Goal: Task Accomplishment & Management: Use online tool/utility

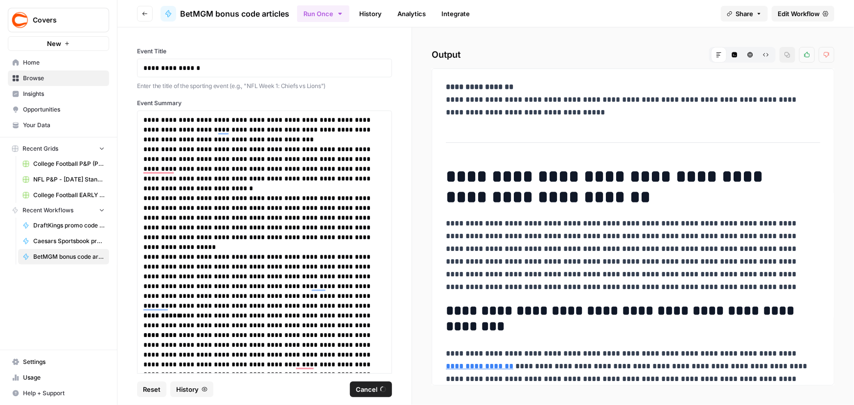
scroll to position [750, 0]
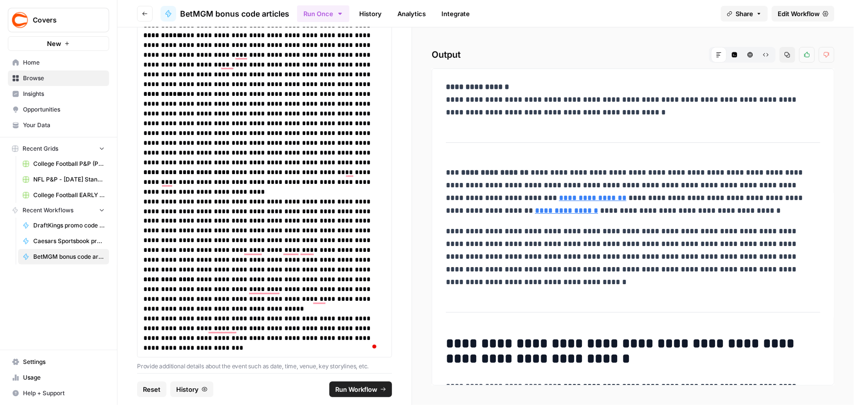
click at [789, 10] on span "Edit Workflow" at bounding box center [799, 14] width 42 height 10
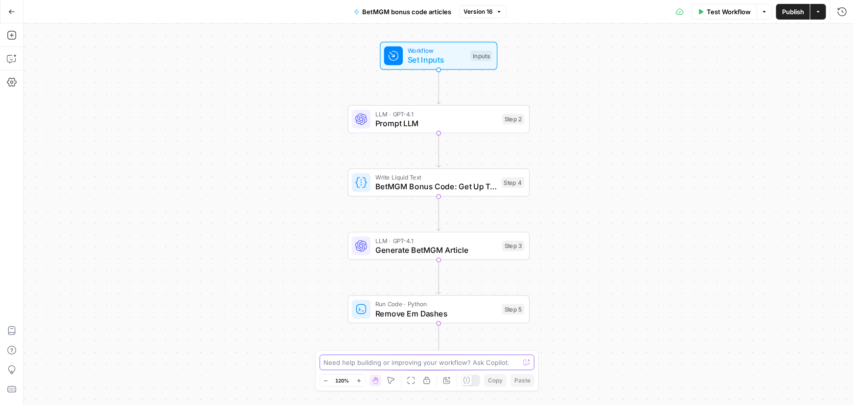
click at [432, 358] on textarea at bounding box center [422, 363] width 196 height 10
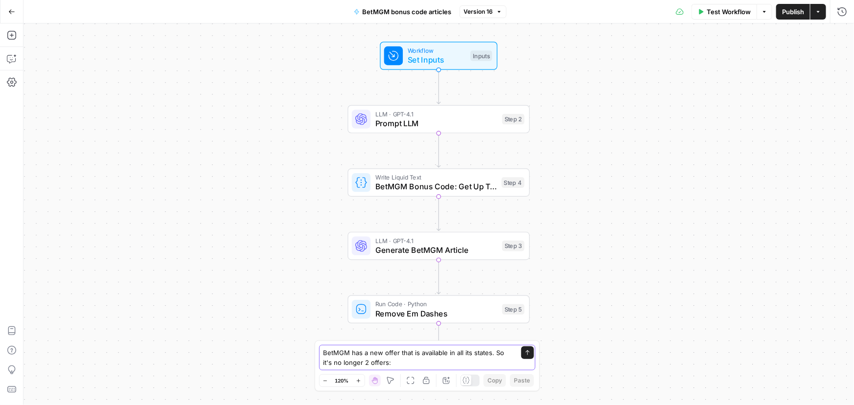
paste textarea "The offer: Use BetMGM bonus code “CVRBONUS1550” to make a $1,500 First Bet and …"
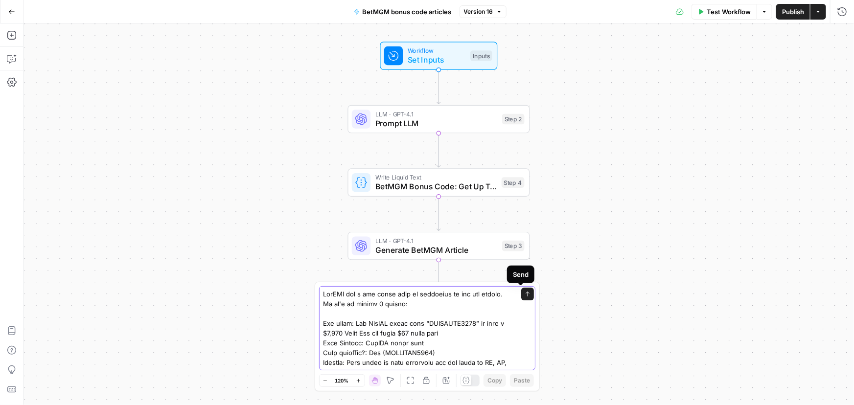
type textarea "BetMGM has a new offer that is available in all its states. So it's no longer 2…"
click at [525, 295] on icon "submit" at bounding box center [528, 294] width 6 height 6
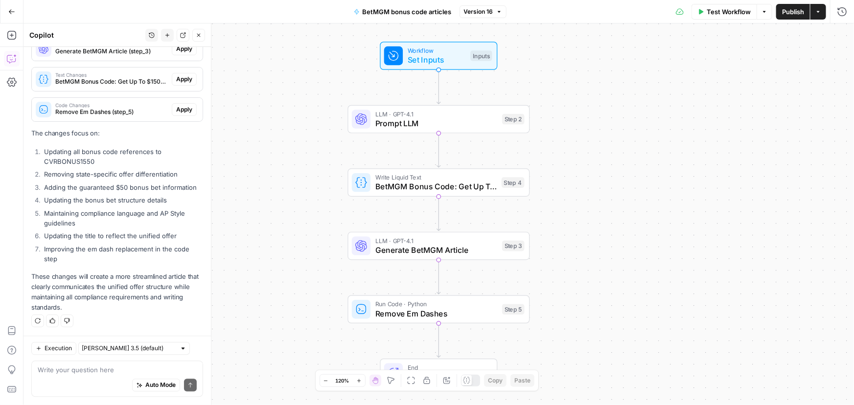
scroll to position [1003, 0]
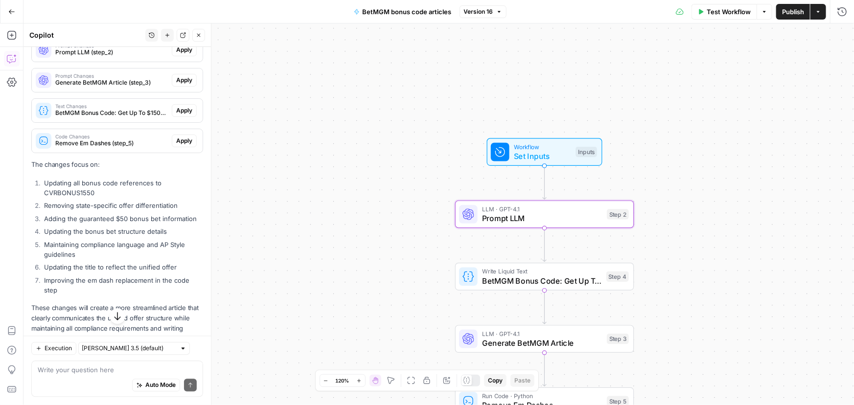
click at [176, 54] on span "Apply" at bounding box center [184, 50] width 16 height 9
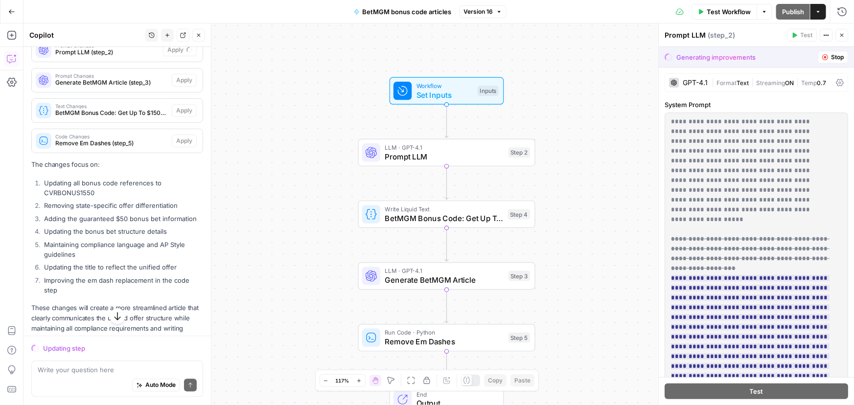
click at [113, 318] on icon "button" at bounding box center [118, 317] width 10 height 10
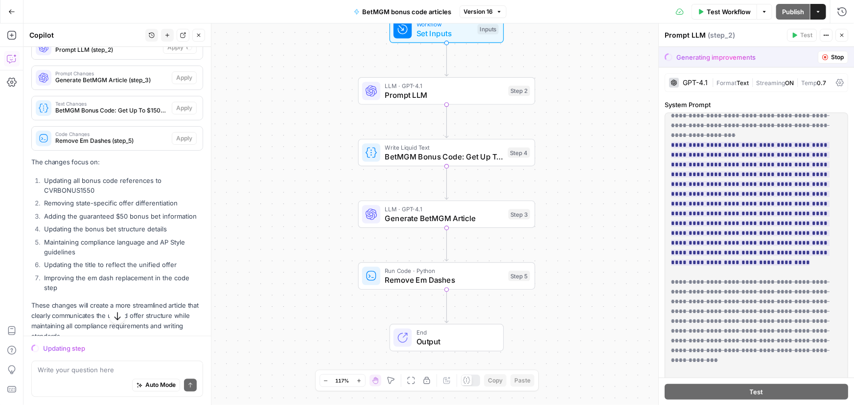
scroll to position [356, 0]
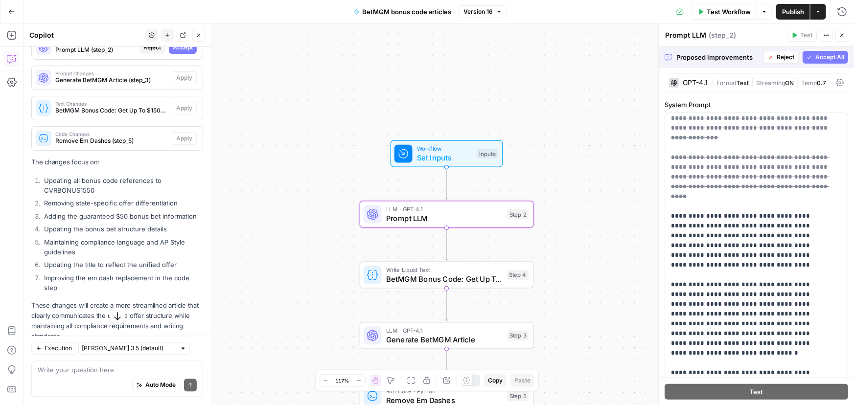
drag, startPoint x: 166, startPoint y: 101, endPoint x: 170, endPoint y: 122, distance: 20.8
click at [173, 52] on span "Accept" at bounding box center [183, 47] width 20 height 9
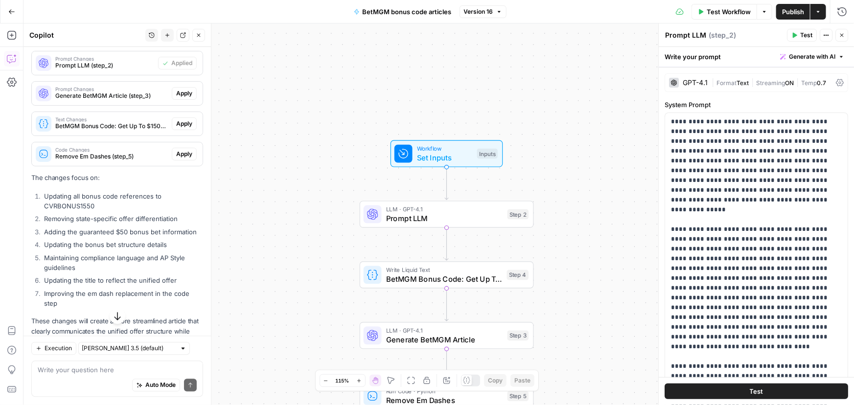
scroll to position [1022, 0]
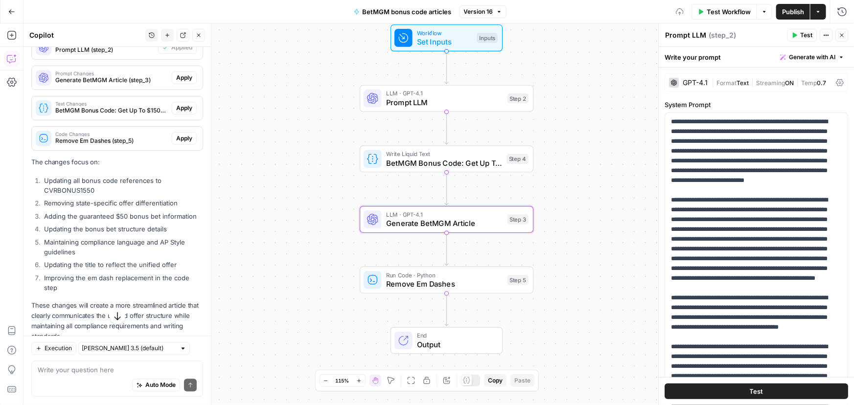
click at [176, 82] on span "Apply" at bounding box center [184, 77] width 16 height 9
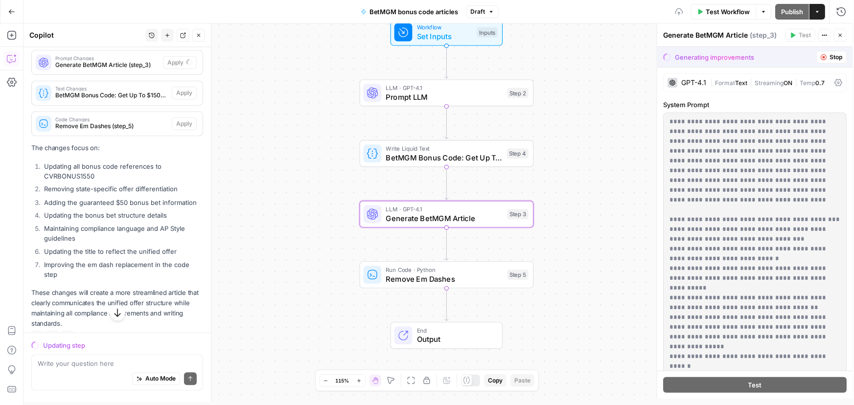
scroll to position [1006, 0]
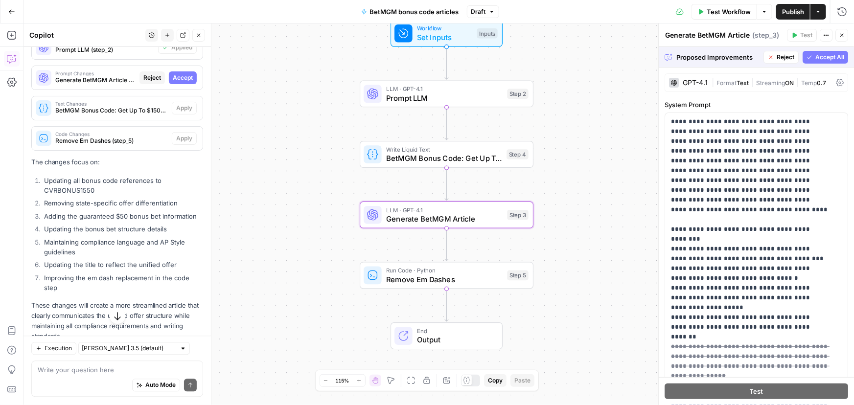
drag, startPoint x: 175, startPoint y: 136, endPoint x: 171, endPoint y: 149, distance: 14.3
click at [175, 82] on span "Accept" at bounding box center [183, 77] width 20 height 9
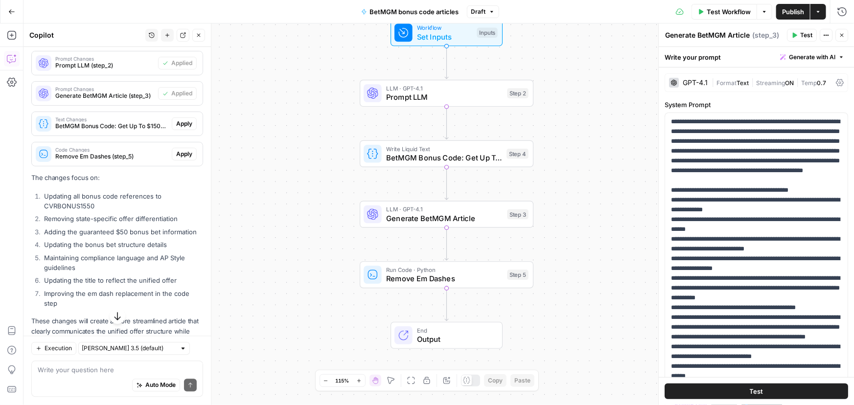
scroll to position [1022, 0]
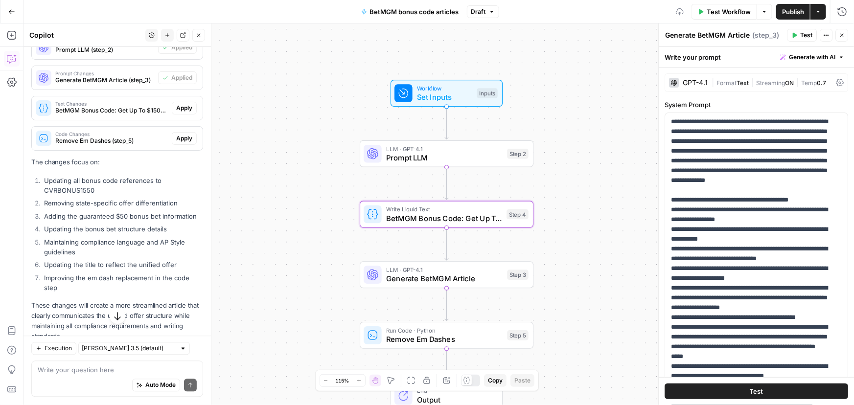
click at [176, 113] on span "Apply" at bounding box center [184, 108] width 16 height 9
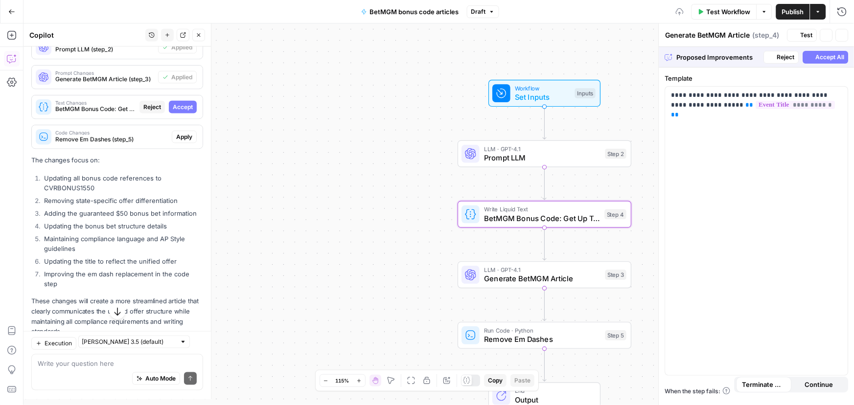
type textarea "BetMGM Bonus Code: Get Up To $1500 Bonus Bets Back for {{ event_title }}"
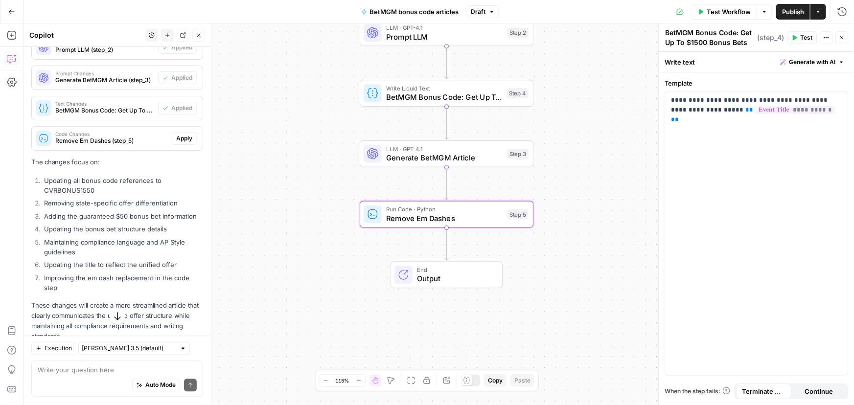
click at [181, 143] on span "Apply" at bounding box center [184, 138] width 16 height 9
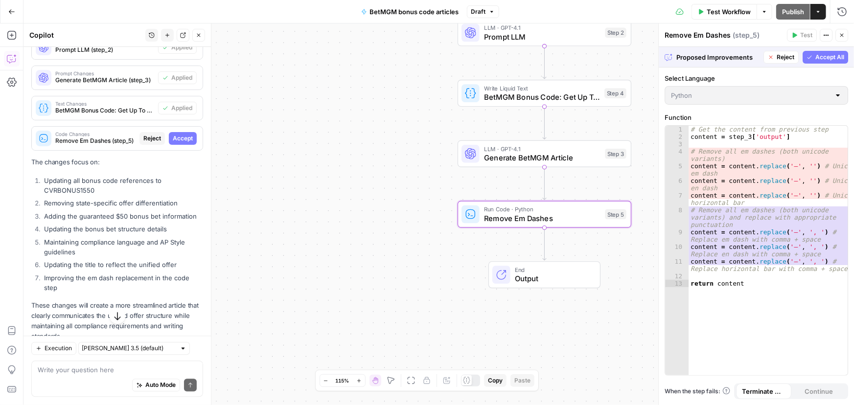
click at [180, 143] on span "Accept" at bounding box center [183, 138] width 20 height 9
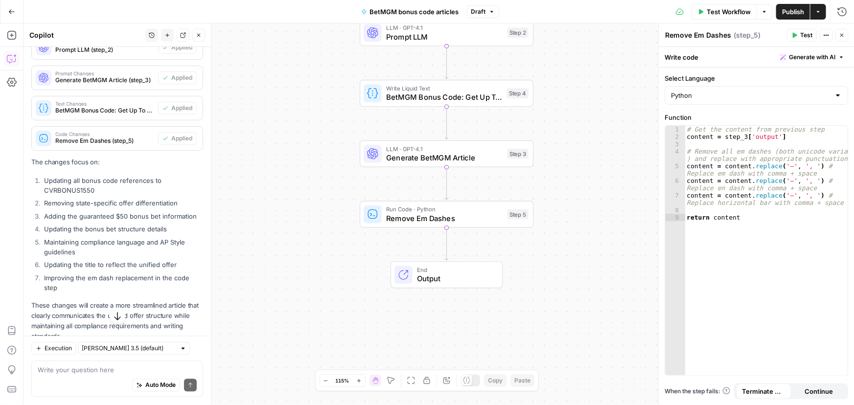
click at [710, 12] on span "Test Workflow" at bounding box center [729, 12] width 44 height 10
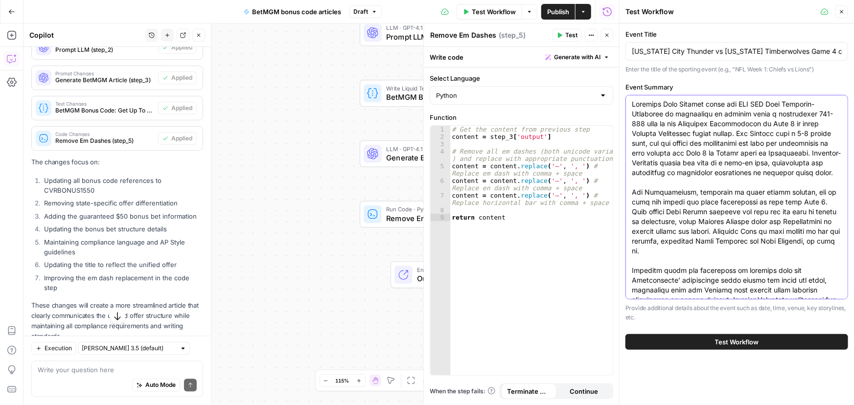
click at [788, 130] on textarea "Event Summary" at bounding box center [737, 246] width 210 height 294
paste textarea "Minnesota Vikings defensive coordinator Brian Flores never met a blitz package …"
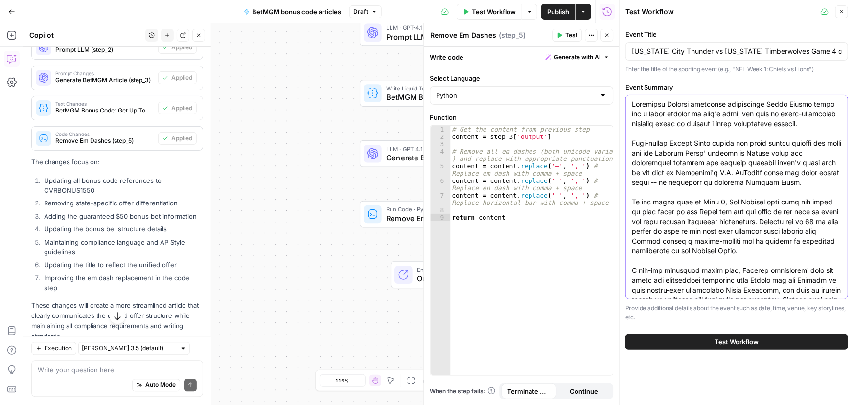
scroll to position [1121, 0]
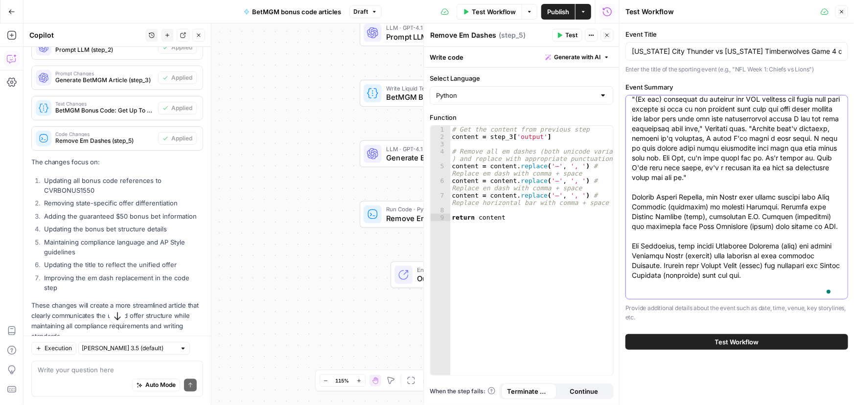
type textarea "Minnesota Vikings defensive coordinator Brian Flores never met a blitz package …"
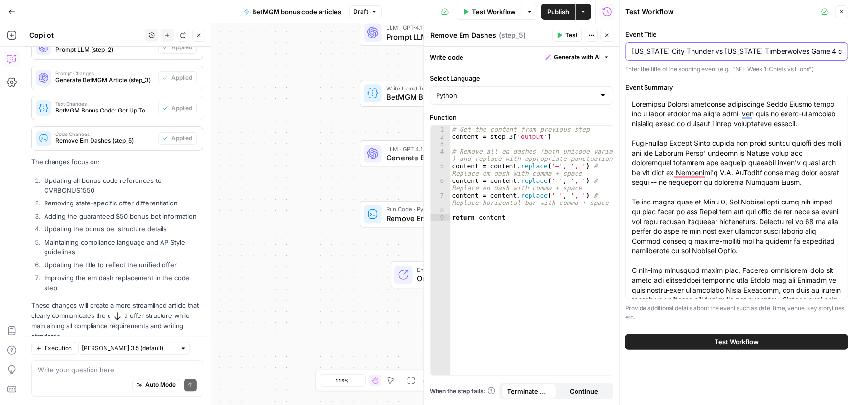
click at [670, 54] on input "Oklahoma City Thunder vs Minnesota Timberwolves Game 4 of the Western Conferenc…" at bounding box center [737, 52] width 210 height 10
paste input "Vikings vs Bear"
type input "Vikings vs Bears"
click at [730, 341] on span "Test Workflow" at bounding box center [737, 342] width 44 height 10
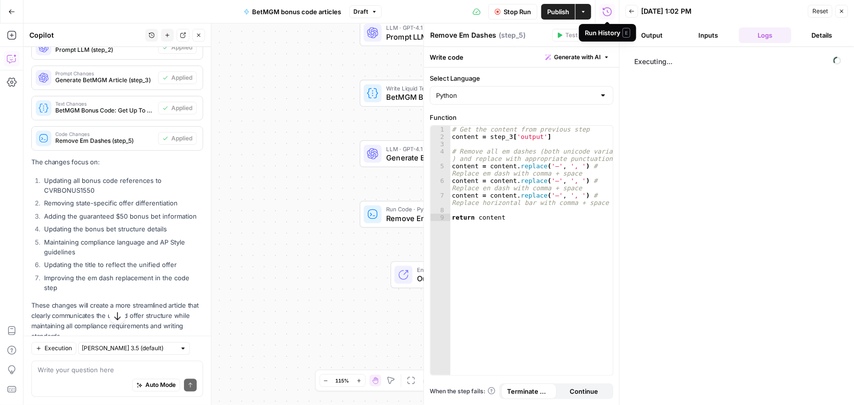
click at [655, 38] on button "Output" at bounding box center [652, 35] width 53 height 16
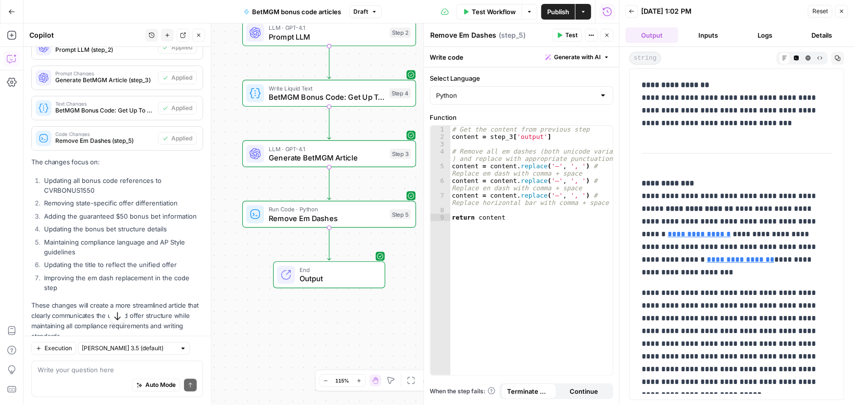
click at [561, 18] on button "Publish" at bounding box center [558, 12] width 34 height 16
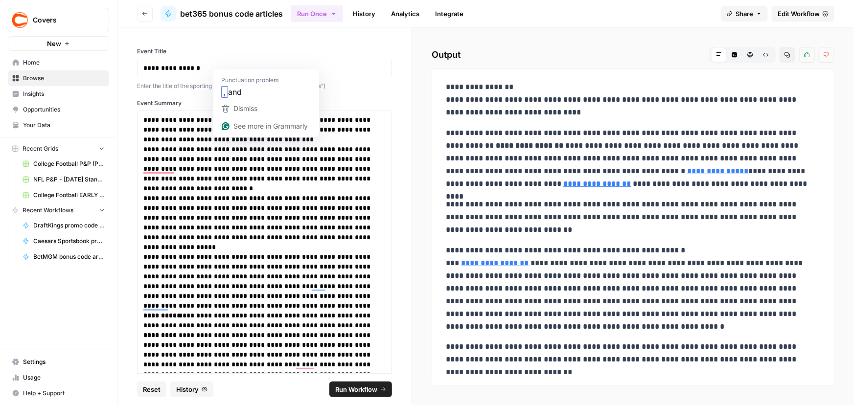
scroll to position [750, 0]
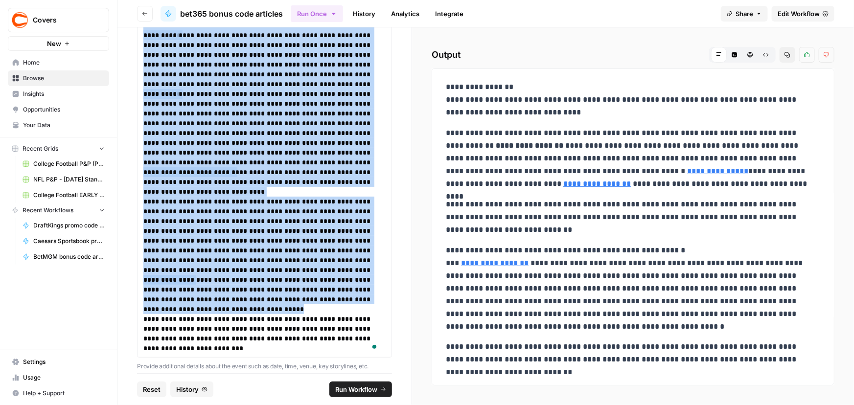
copy div "**********"
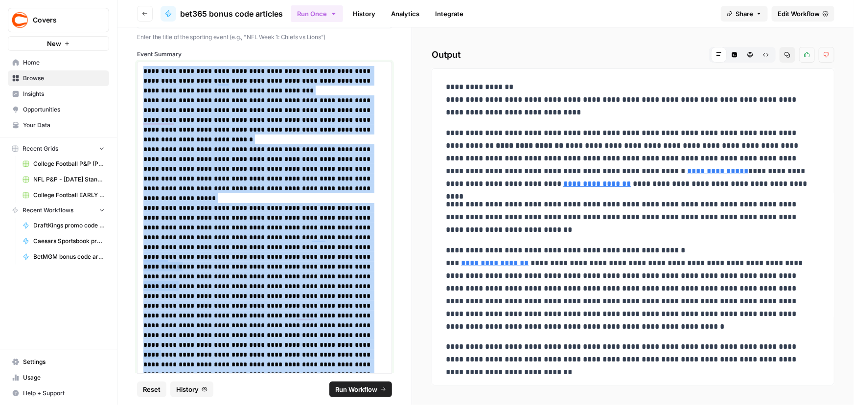
scroll to position [0, 0]
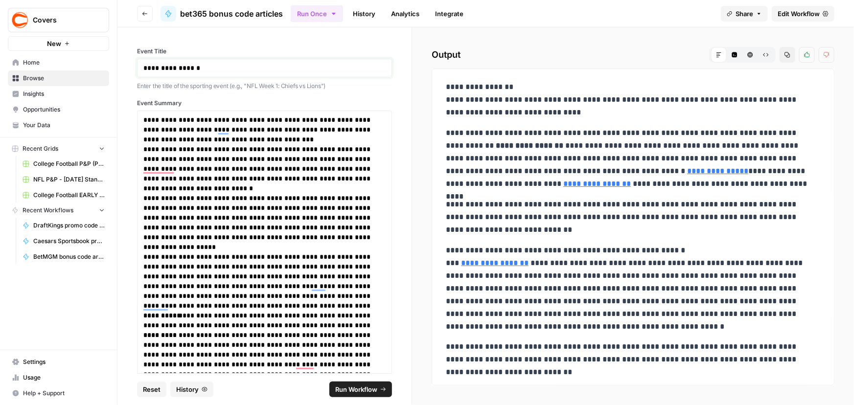
click at [267, 69] on p "**********" at bounding box center [261, 68] width 236 height 10
click at [793, 11] on span "Edit Workflow" at bounding box center [799, 14] width 42 height 10
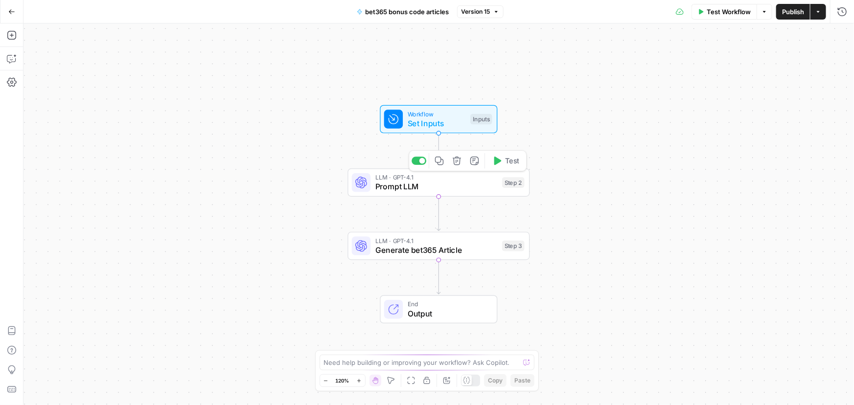
click at [447, 183] on span "Prompt LLM" at bounding box center [436, 187] width 122 height 12
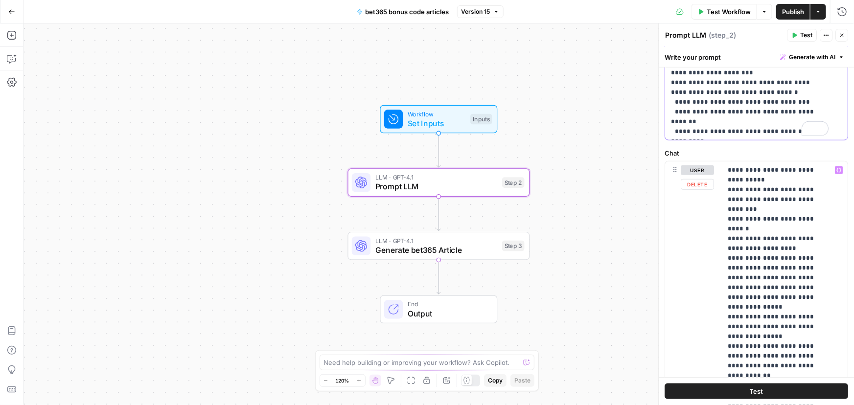
scroll to position [356, 0]
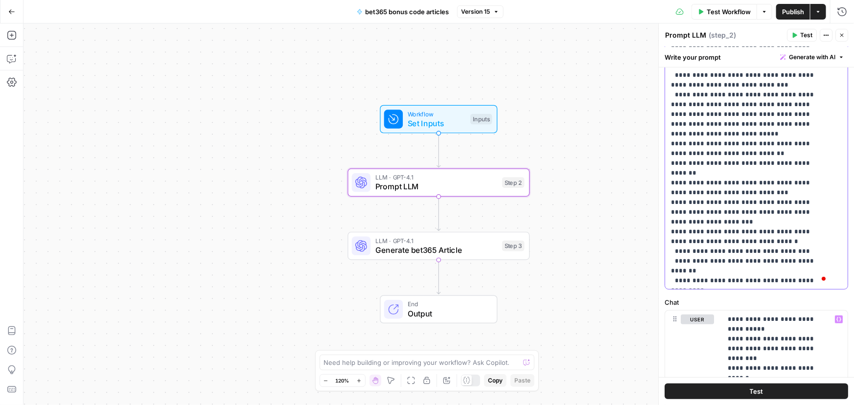
click at [440, 244] on span "LLM · GPT-4.1" at bounding box center [436, 240] width 122 height 9
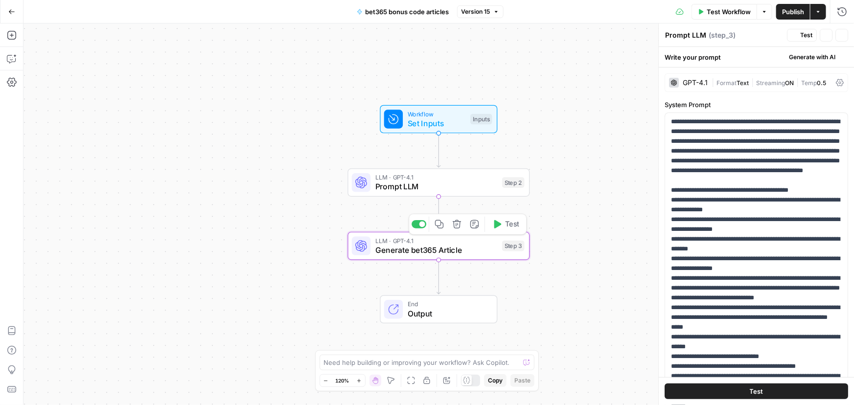
type textarea "Generate bet365 Article"
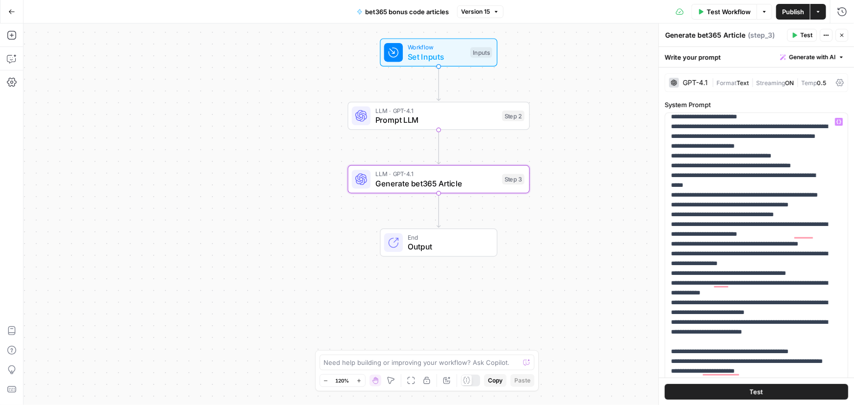
scroll to position [572, 0]
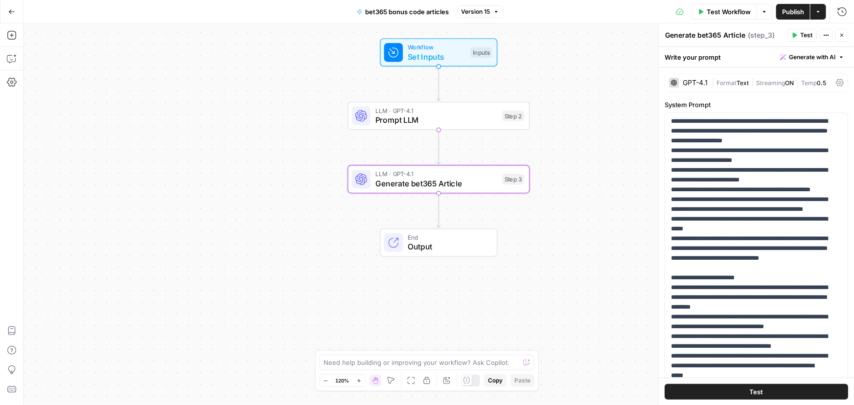
click at [470, 238] on span "End" at bounding box center [448, 237] width 80 height 9
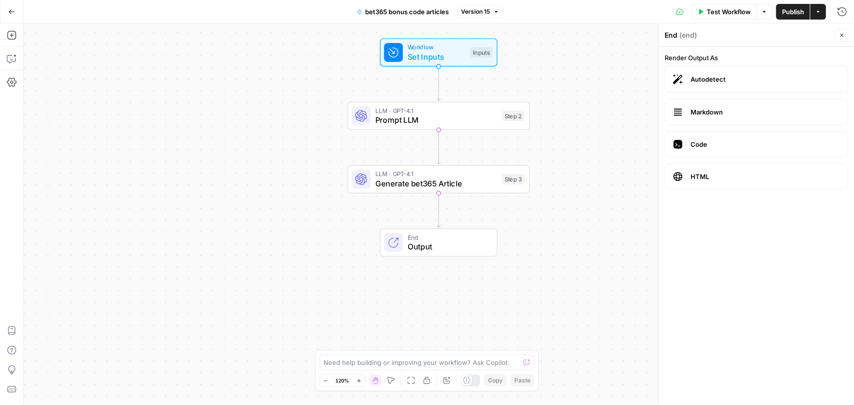
click at [479, 187] on span "Generate bet365 Article" at bounding box center [436, 184] width 122 height 12
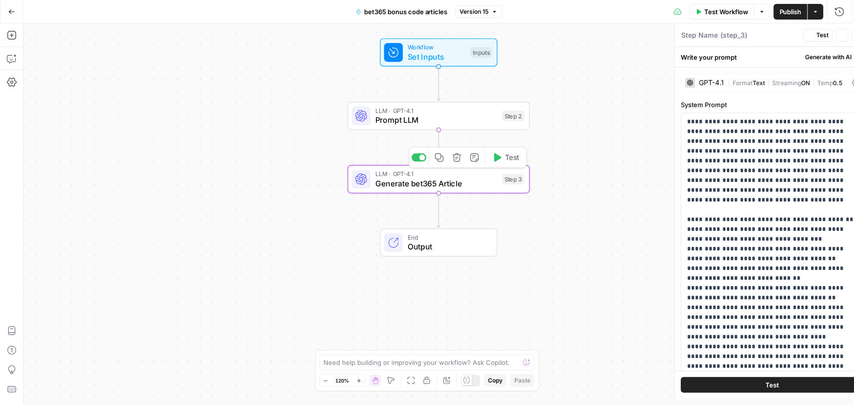
type textarea "Generate bet365 Article"
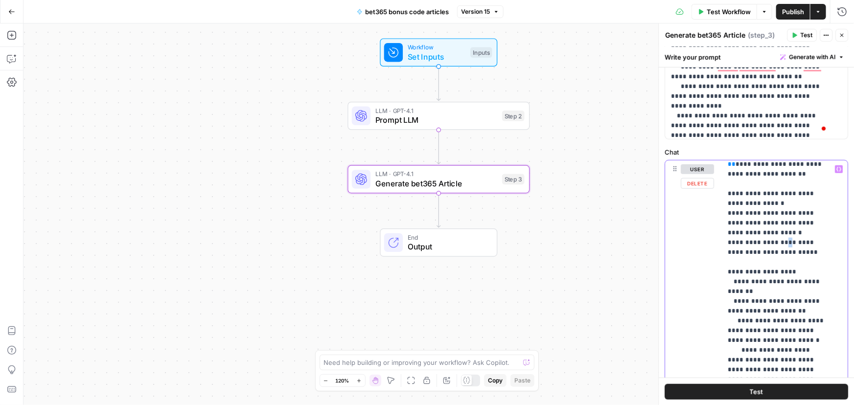
click at [477, 118] on span "Prompt LLM" at bounding box center [436, 120] width 122 height 12
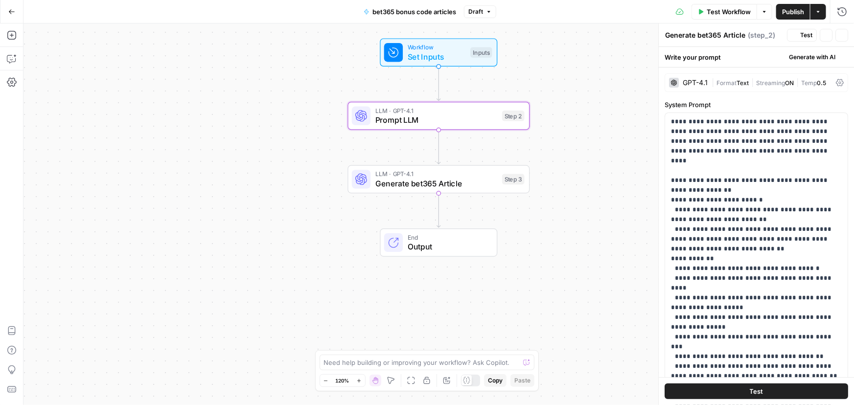
type textarea "Prompt LLM"
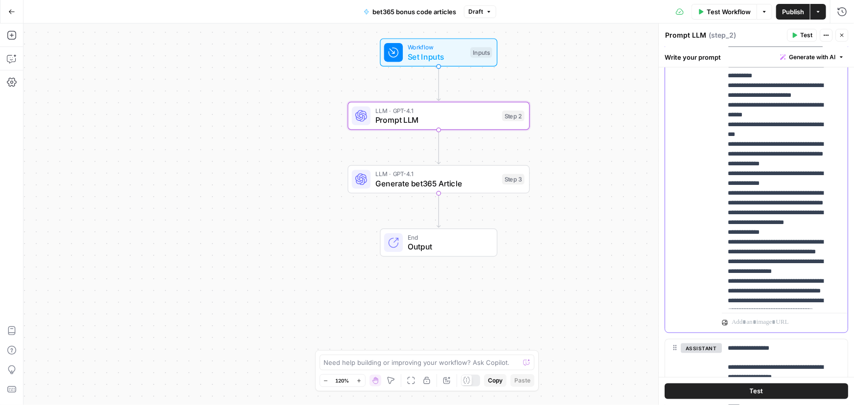
click at [765, 164] on p "**********" at bounding box center [778, 198] width 101 height 568
click at [626, 135] on div "Workflow Set Inputs Inputs LLM · GPT-4.1 Prompt LLM Step 2 LLM · GPT-4.1 Genera…" at bounding box center [438, 214] width 831 height 382
click at [798, 14] on span "Publish" at bounding box center [793, 12] width 22 height 10
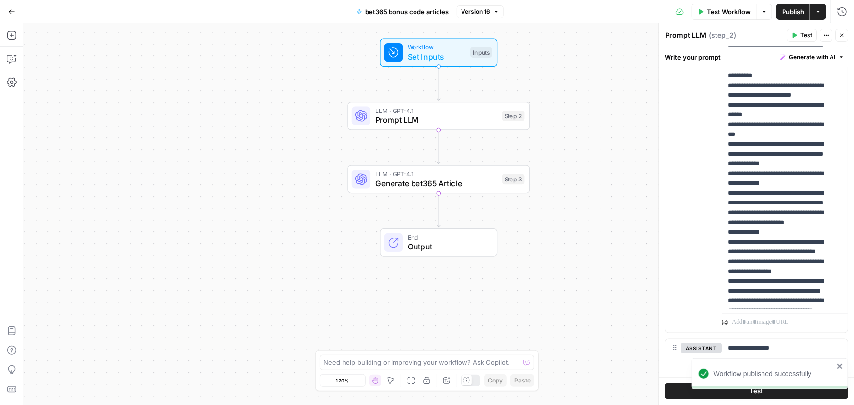
click at [716, 12] on span "Test Workflow" at bounding box center [729, 12] width 44 height 10
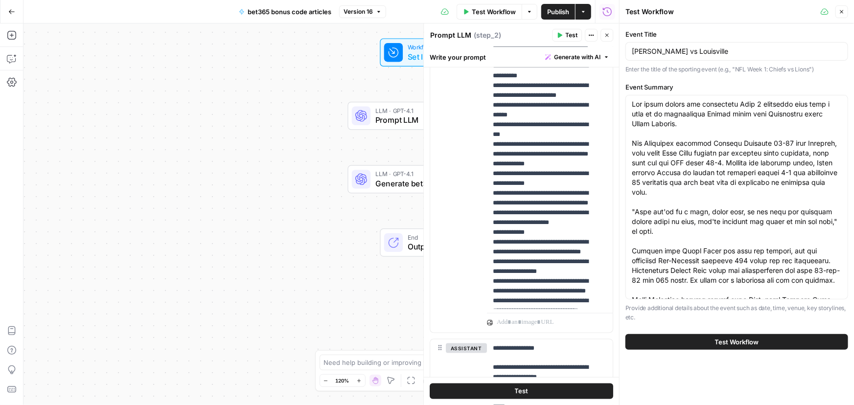
click at [747, 339] on span "Test Workflow" at bounding box center [737, 342] width 44 height 10
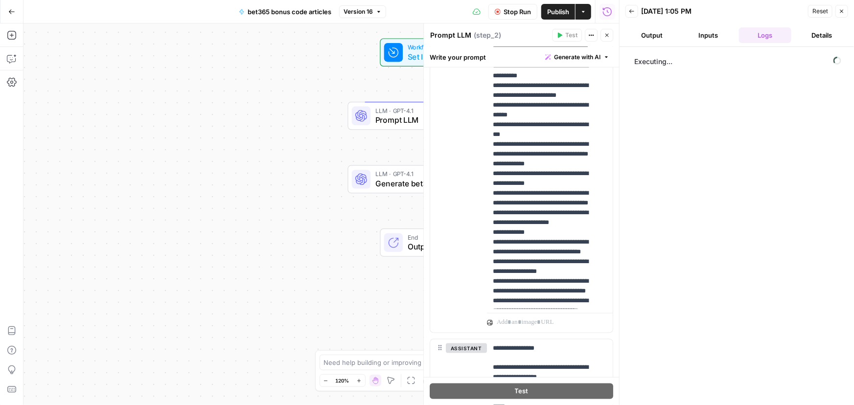
click at [646, 33] on button "Output" at bounding box center [652, 35] width 53 height 16
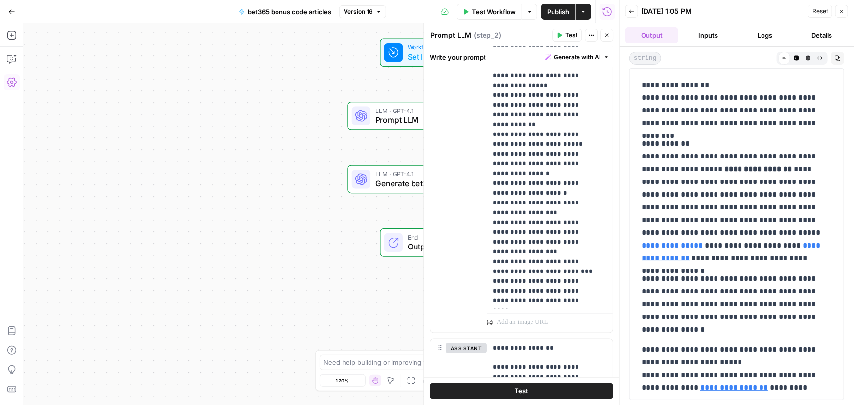
click at [727, 107] on p "**********" at bounding box center [734, 104] width 184 height 51
click at [550, 7] on span "Publish" at bounding box center [558, 12] width 22 height 10
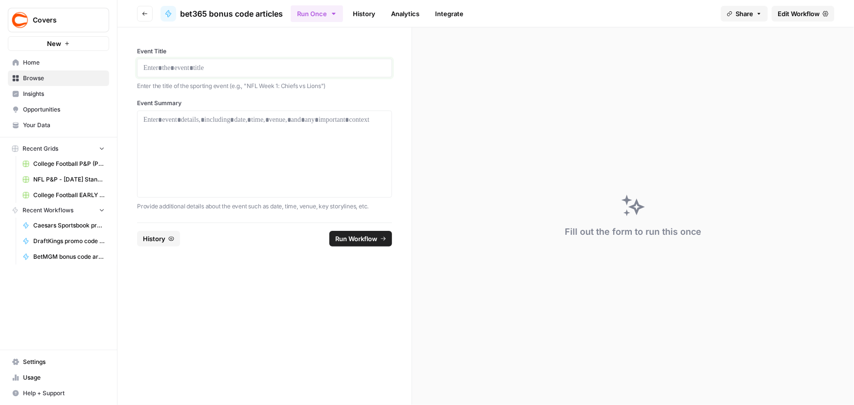
click at [185, 67] on p at bounding box center [264, 68] width 242 height 10
click at [280, 157] on div at bounding box center [264, 154] width 242 height 78
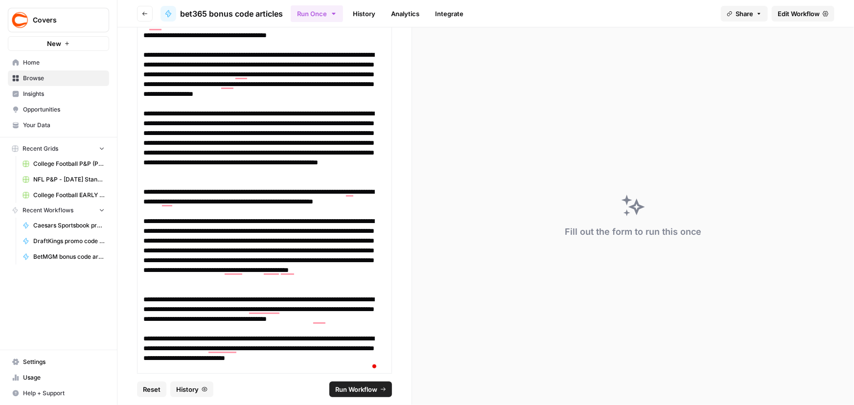
click at [349, 385] on span "Run Workflow" at bounding box center [356, 390] width 42 height 10
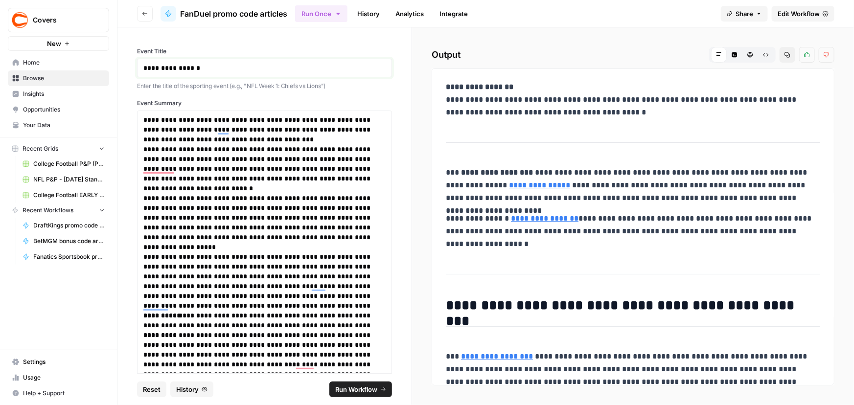
click at [180, 67] on p "**********" at bounding box center [261, 68] width 236 height 10
click at [202, 133] on p "**********" at bounding box center [261, 129] width 236 height 29
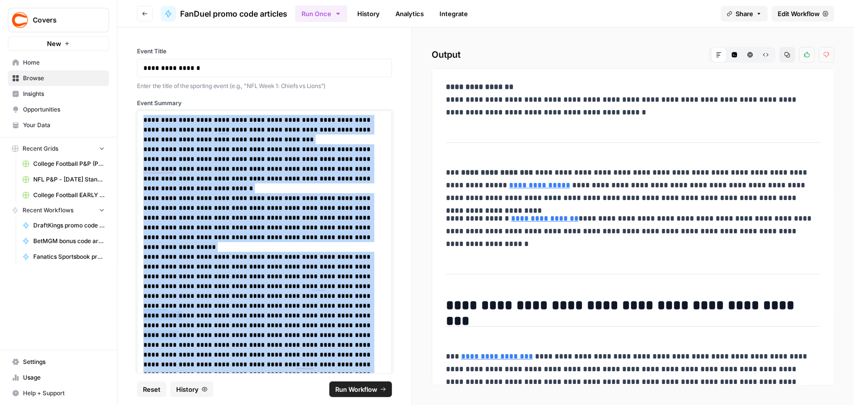
copy div "**********"
